Goal: Find specific page/section: Find specific page/section

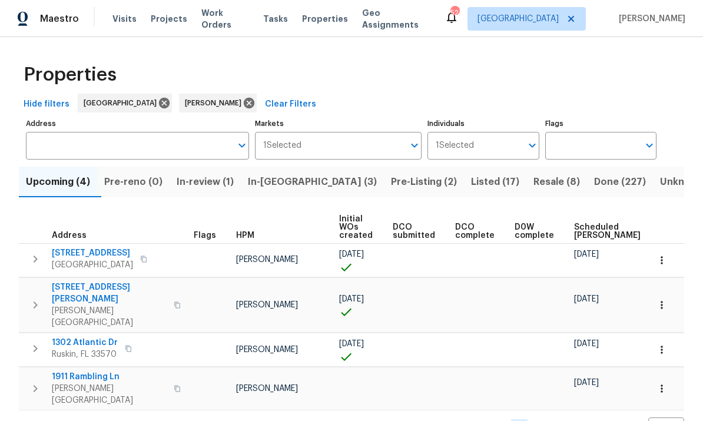
click at [65, 148] on input "Address" at bounding box center [128, 146] width 205 height 28
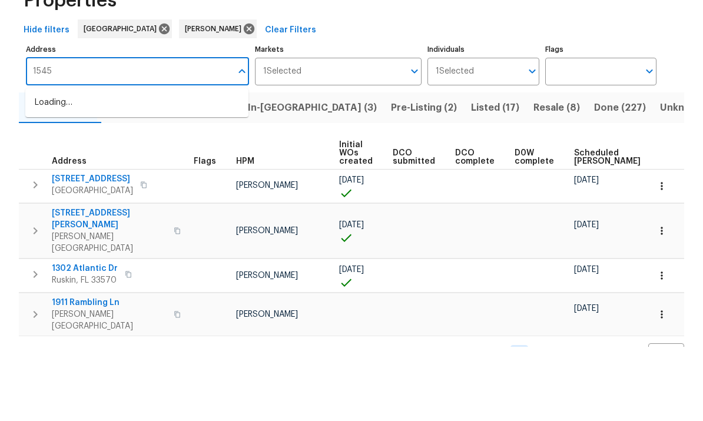
type input "15452"
click at [60, 167] on li "15452 Long Cypress Dr Ruskin FL 33573" at bounding box center [136, 176] width 223 height 19
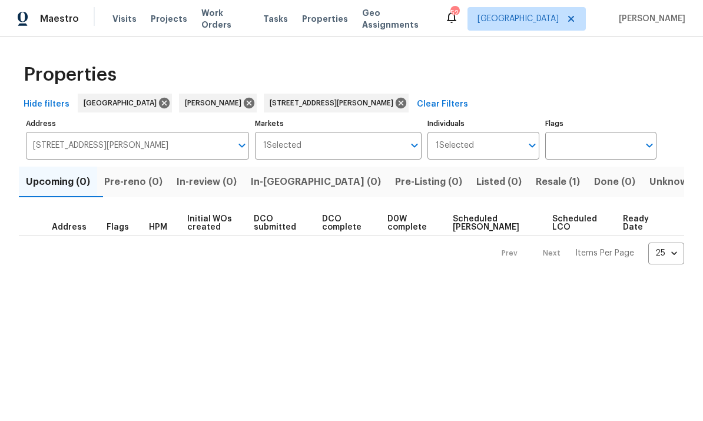
click at [535, 178] on span "Resale (1)" at bounding box center [557, 182] width 44 height 16
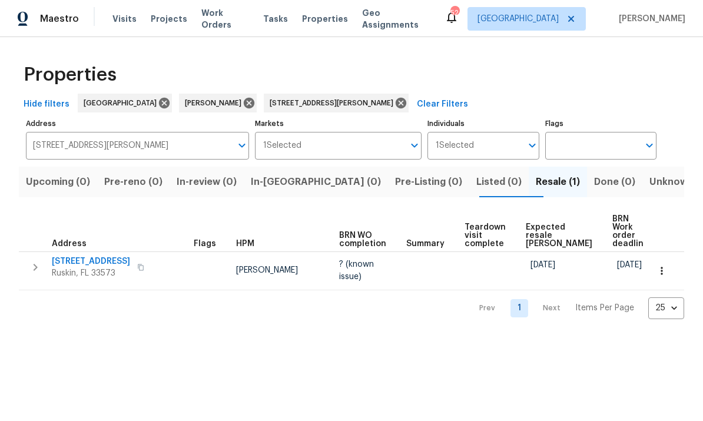
click at [85, 259] on span "[STREET_ADDRESS]" at bounding box center [91, 261] width 78 height 12
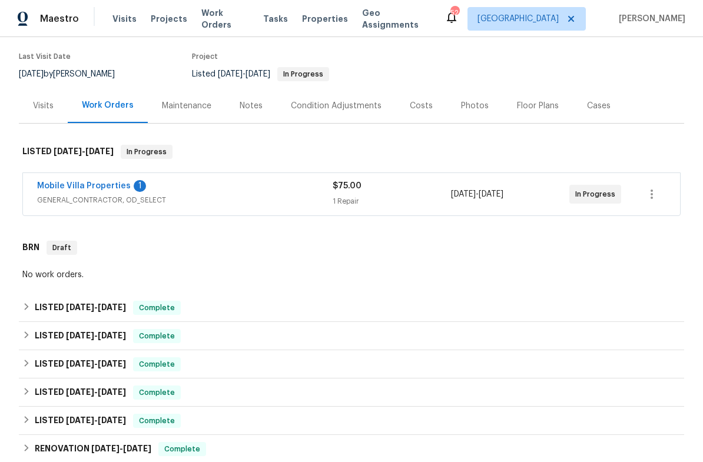
scroll to position [92, 0]
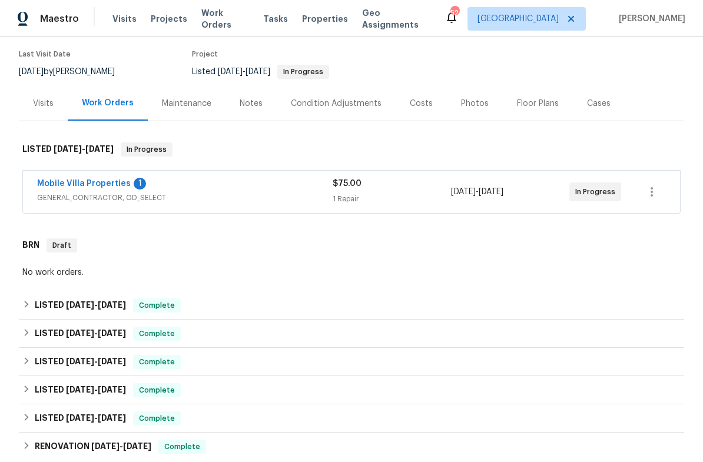
click at [74, 180] on link "Mobile Villa Properties" at bounding box center [84, 183] width 94 height 8
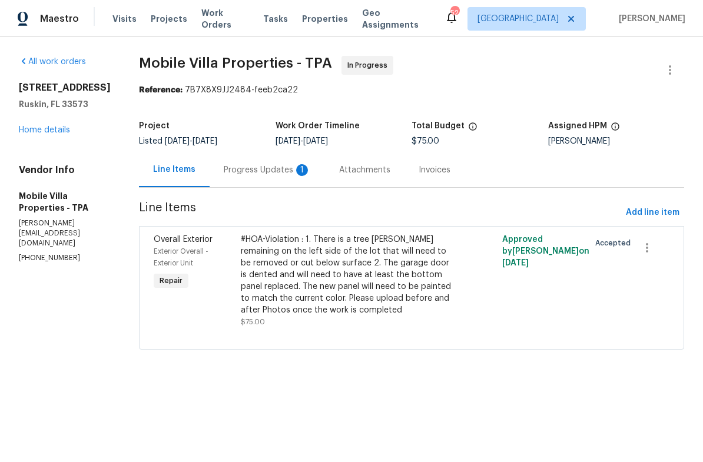
click at [327, 286] on div "#HOA-Violation : 1. There is a tree [PERSON_NAME] remaining on the left side of…" at bounding box center [346, 275] width 211 height 82
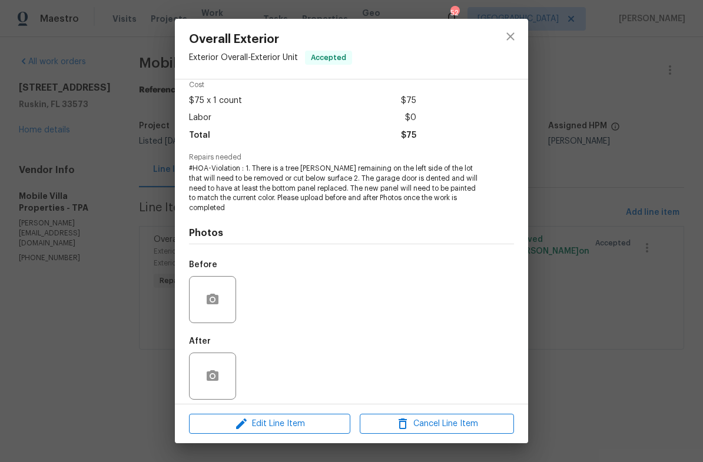
scroll to position [52, 0]
